Goal: Check status

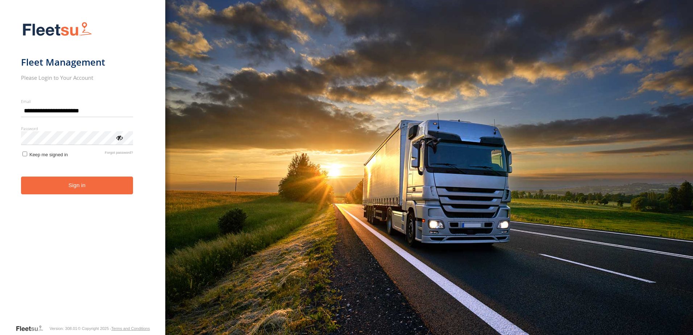
click at [81, 192] on button "Sign in" at bounding box center [77, 185] width 112 height 18
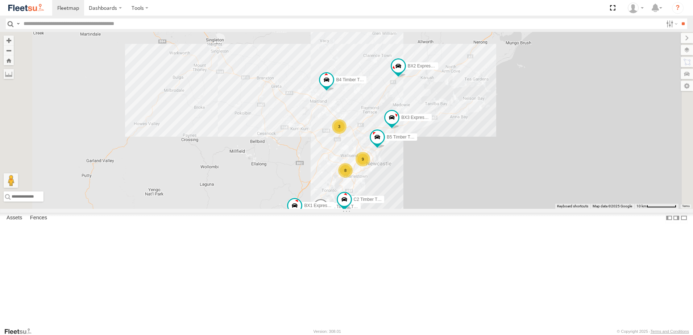
click at [0, 0] on span at bounding box center [0, 0] width 0 height 0
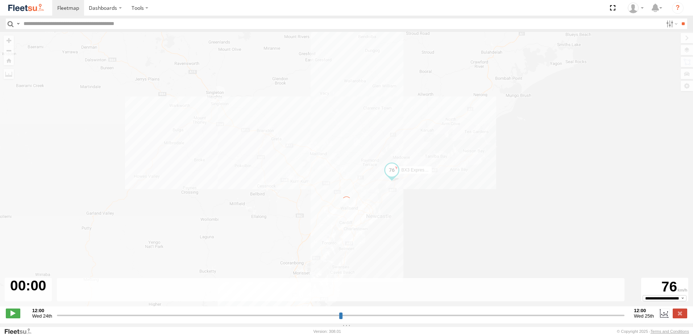
type input "**********"
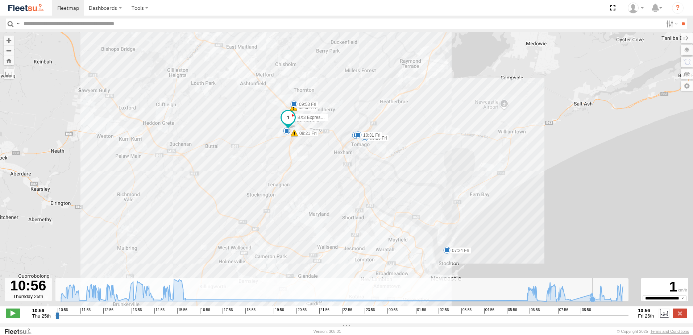
click at [594, 301] on icon at bounding box center [592, 299] width 6 height 6
click at [591, 298] on icon at bounding box center [590, 294] width 7 height 7
click at [593, 302] on icon at bounding box center [592, 299] width 6 height 6
click at [597, 301] on icon at bounding box center [600, 299] width 6 height 6
click at [594, 302] on icon at bounding box center [592, 299] width 6 height 6
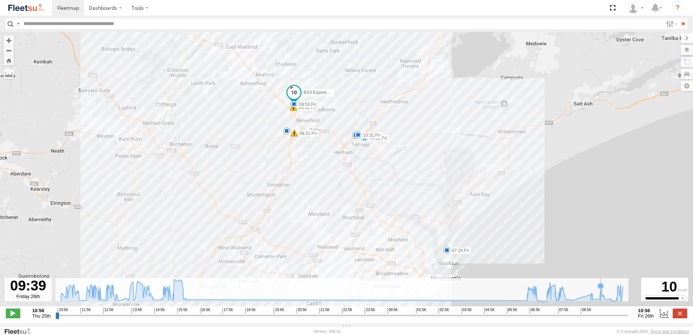
click at [601, 301] on icon at bounding box center [341, 290] width 569 height 22
click at [603, 298] on icon at bounding box center [602, 294] width 7 height 7
click at [607, 302] on icon at bounding box center [604, 299] width 6 height 6
click at [612, 302] on icon at bounding box center [611, 301] width 6 height 6
click at [613, 302] on icon at bounding box center [611, 301] width 6 height 6
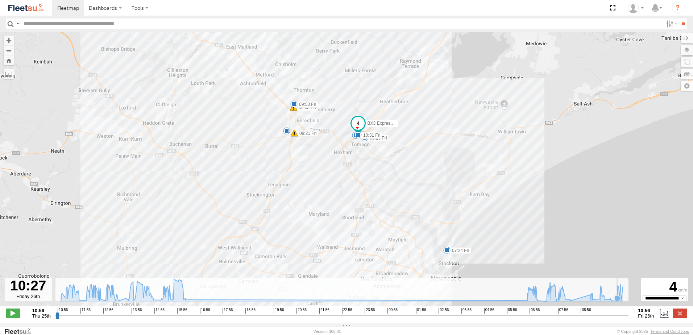
click at [617, 301] on icon at bounding box center [617, 298] width 6 height 6
click at [624, 301] on icon at bounding box center [341, 290] width 569 height 22
